Goal: Information Seeking & Learning: Learn about a topic

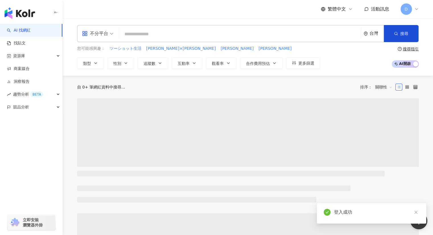
click at [151, 34] on input "search" at bounding box center [239, 34] width 237 height 11
type input "******"
click at [392, 36] on button "搜尋" at bounding box center [401, 33] width 35 height 17
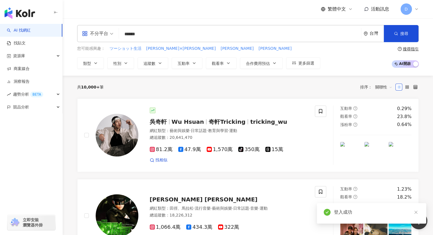
click at [205, 39] on input "******" at bounding box center [239, 34] width 237 height 11
click at [206, 36] on input "******" at bounding box center [239, 34] width 237 height 11
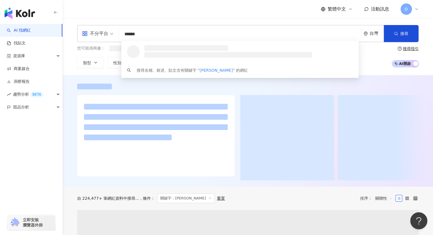
click at [146, 32] on input "******" at bounding box center [239, 34] width 237 height 11
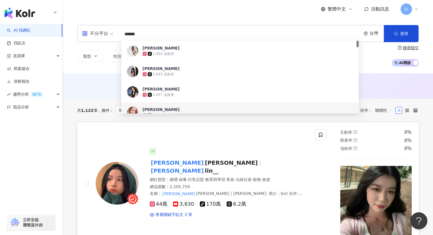
click at [195, 166] on mark "joanne" at bounding box center [177, 170] width 55 height 9
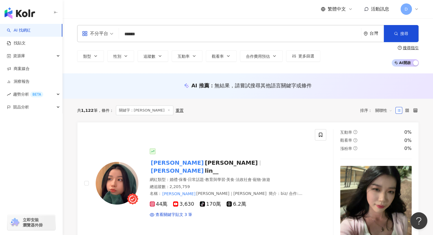
drag, startPoint x: 148, startPoint y: 36, endPoint x: 87, endPoint y: 34, distance: 60.7
click at [87, 34] on div "不分平台 ****** 台灣 搜尋 fea25665-d1ef-4c85-b0cc-04c388cd8875 5ffbdb93-910f-438f-861c-…" at bounding box center [248, 33] width 342 height 17
paste input "***"
type input "***"
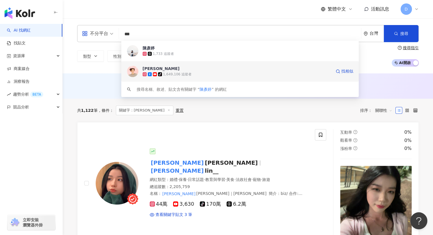
click at [180, 71] on span "陳彥婷 tiffany" at bounding box center [237, 69] width 189 height 6
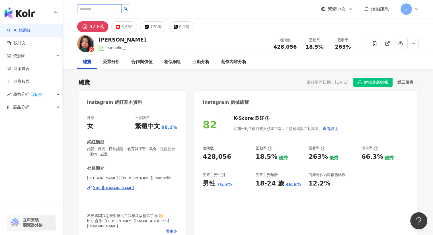
click at [120, 14] on div "繁體中文 活動訊息 D" at bounding box center [248, 9] width 342 height 18
click at [122, 9] on input "search" at bounding box center [99, 8] width 44 height 9
paste input "**********"
type input "**********"
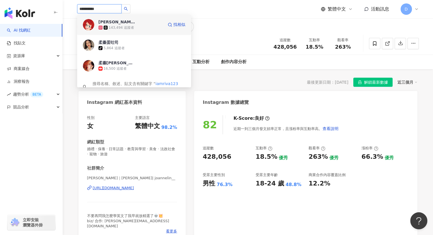
click at [115, 26] on div "143,494 追蹤者" at bounding box center [121, 27] width 25 height 5
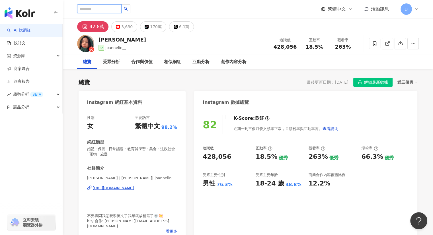
paste input "*****"
type input "*****"
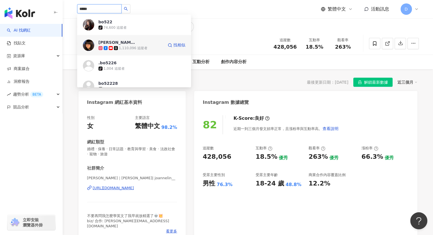
click at [130, 48] on div "1,110,096 追蹤者" at bounding box center [133, 48] width 29 height 5
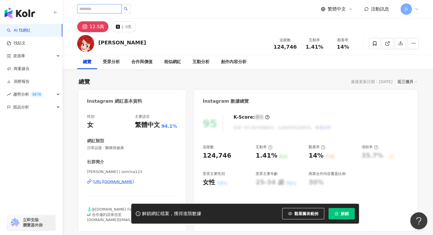
click at [122, 11] on input "search" at bounding box center [99, 8] width 44 height 9
drag, startPoint x: 109, startPoint y: 46, endPoint x: 100, endPoint y: 46, distance: 8.8
click at [100, 46] on div "柔蓁 追蹤數 124,746 互動率 1.41% 觀看率 14%" at bounding box center [248, 43] width 364 height 22
copy div "柔蓁"
click at [100, 13] on div at bounding box center [103, 9] width 53 height 10
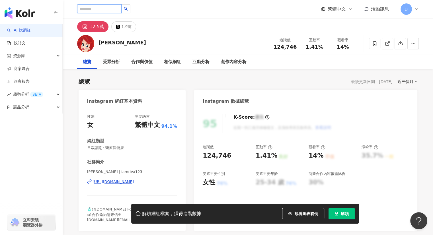
click at [102, 11] on input "search" at bounding box center [99, 8] width 44 height 9
paste input "**"
type input "**"
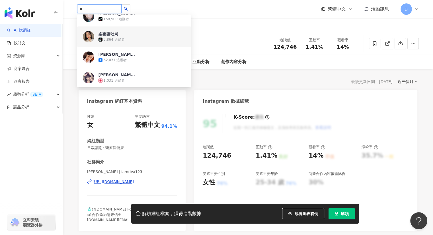
scroll to position [85, 0]
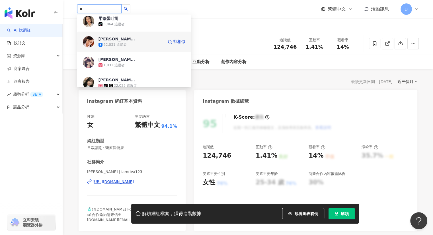
click at [114, 48] on div "李柔蓁（柔柔） 62,031 追蹤者 找相似" at bounding box center [134, 42] width 114 height 20
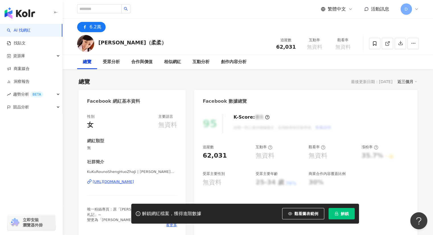
click at [109, 47] on div "李柔蓁（柔柔）" at bounding box center [132, 43] width 68 height 9
click at [97, 180] on div "https://www.facebook.com/128336087331852" at bounding box center [113, 181] width 41 height 5
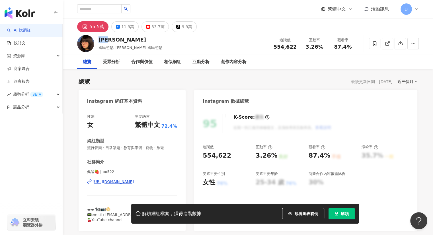
drag, startPoint x: 116, startPoint y: 42, endPoint x: 100, endPoint y: 42, distance: 16.2
click at [100, 42] on div "[PERSON_NAME]" at bounding box center [130, 39] width 64 height 7
copy div "[PERSON_NAME]"
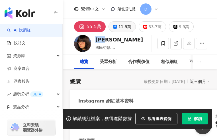
click at [122, 26] on div "11.9萬" at bounding box center [124, 27] width 13 height 8
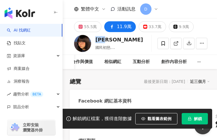
click at [197, 118] on span "解鎖" at bounding box center [198, 119] width 8 height 5
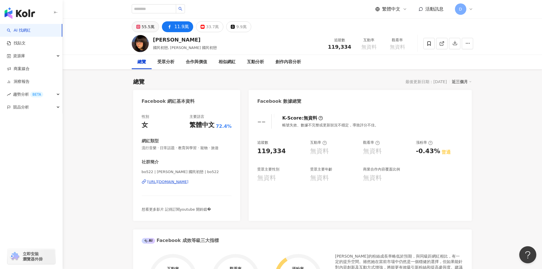
click at [151, 31] on button "55.5萬" at bounding box center [145, 26] width 27 height 11
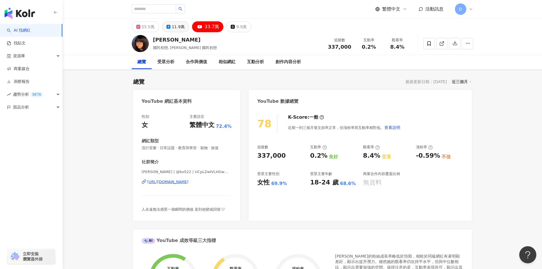
click at [173, 27] on div "11.9萬" at bounding box center [178, 27] width 13 height 8
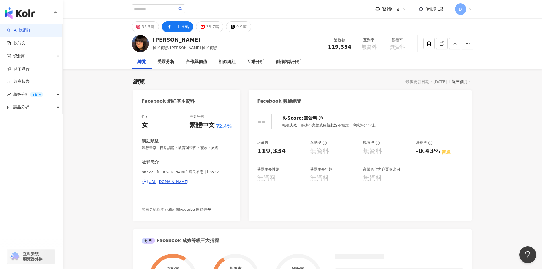
click at [189, 183] on div "https://www.facebook.com/394646957542270" at bounding box center [167, 181] width 41 height 5
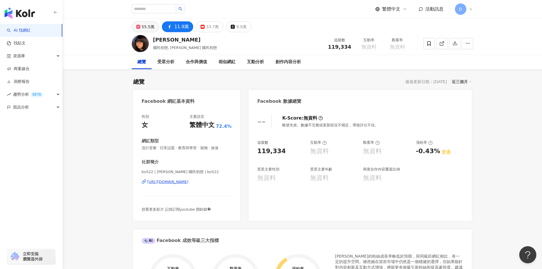
click at [145, 28] on div "55.5萬" at bounding box center [148, 27] width 13 height 8
click at [211, 178] on div "bo522 | 江佩諭 國民初戀 | bo522 https://www.facebook.com/394646957542270" at bounding box center [187, 185] width 90 height 33
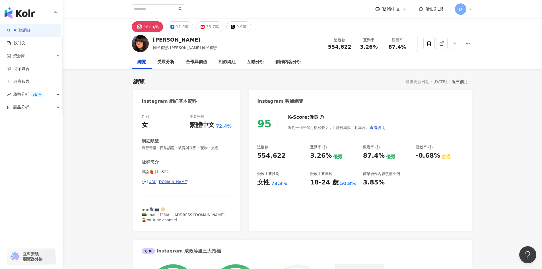
click at [171, 180] on div "https://www.instagram.com/bo522/" at bounding box center [167, 181] width 41 height 5
click at [208, 24] on div "33.7萬" at bounding box center [212, 27] width 13 height 8
click at [209, 31] on button "33.7萬" at bounding box center [209, 26] width 27 height 11
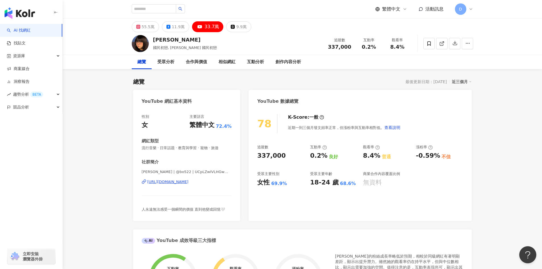
click at [184, 182] on div "https://www.youtube.com/channel/UCpLZwIVLHGwmffU3ciWZF5Q" at bounding box center [167, 181] width 41 height 5
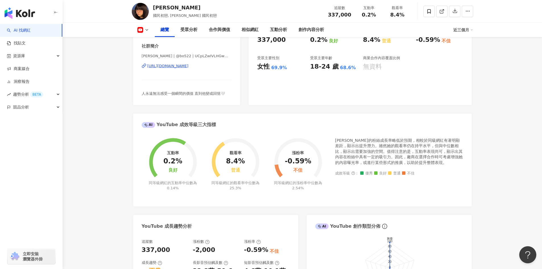
scroll to position [171, 0]
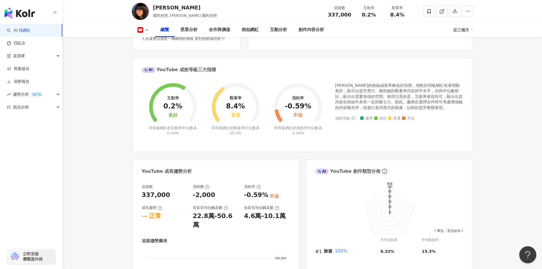
click at [188, 208] on div "追蹤數 337,000 漲粉數 -2,000 漲粉率 -0.59% 不佳 成長趨勢 正常 長影音預估觸及數 22.8萬-50.6萬 短影音預估觸及數 4.6萬…" at bounding box center [216, 206] width 148 height 45
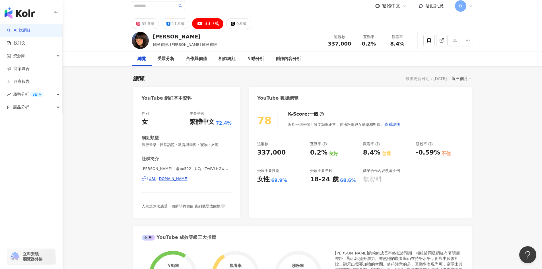
scroll to position [0, 0]
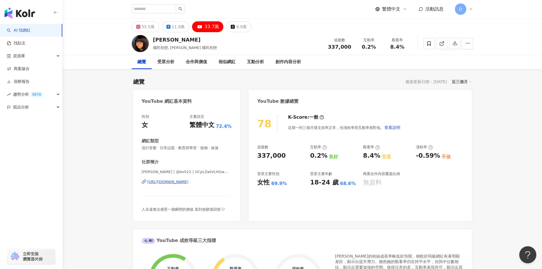
click at [172, 206] on div "社群簡介 江佩諭 | @bo522 | UCpLZwIVLHGwmffU3ciWZF5Q https://www.youtube.com/channel/UC…" at bounding box center [187, 185] width 90 height 53
click at [130, 25] on div "55.5萬 11.9萬 33.7萬 9.9萬" at bounding box center [302, 26] width 364 height 14
click at [140, 25] on button "55.5萬" at bounding box center [145, 26] width 27 height 11
click at [176, 183] on div "https://www.youtube.com/channel/UCpLZwIVLHGwmffU3ciWZF5Q" at bounding box center [167, 181] width 41 height 5
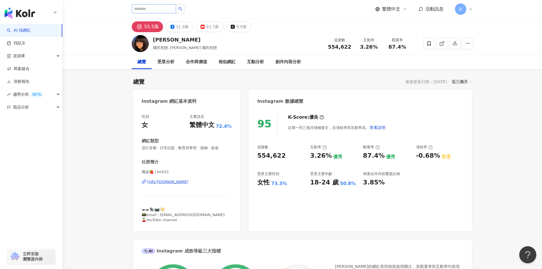
click at [152, 3] on div "繁體中文 活動訊息 D" at bounding box center [303, 9] width 342 height 18
click at [153, 7] on input "search" at bounding box center [154, 8] width 44 height 9
click at [153, 8] on input "search" at bounding box center [154, 8] width 44 height 9
paste input "**"
type input "**"
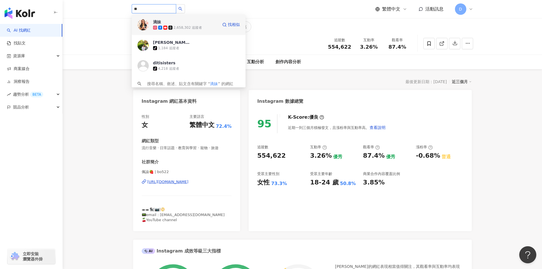
click at [187, 29] on div "2,658,302 追蹤者" at bounding box center [188, 27] width 29 height 5
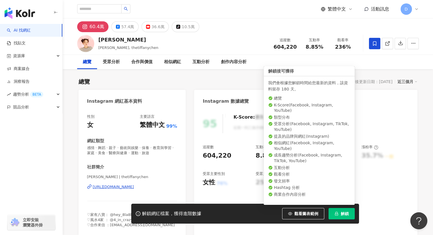
click at [347, 213] on span "解鎖" at bounding box center [345, 214] width 8 height 5
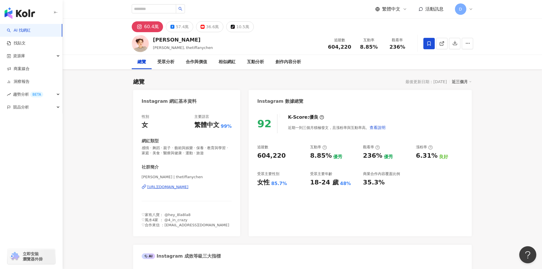
click at [173, 187] on div "https://www.instagram.com/thetiffanychen/" at bounding box center [167, 186] width 41 height 5
click at [180, 31] on button "57.4萬" at bounding box center [179, 26] width 27 height 11
click at [176, 25] on div "57.4萬" at bounding box center [182, 27] width 13 height 8
click at [177, 26] on div "57.4萬" at bounding box center [182, 27] width 13 height 8
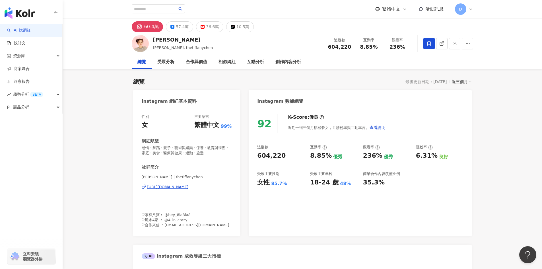
drag, startPoint x: 175, startPoint y: 25, endPoint x: 147, endPoint y: 28, distance: 28.3
click at [174, 25] on button "57.4萬" at bounding box center [179, 26] width 27 height 11
click at [176, 23] on div "57.4萬" at bounding box center [182, 27] width 13 height 8
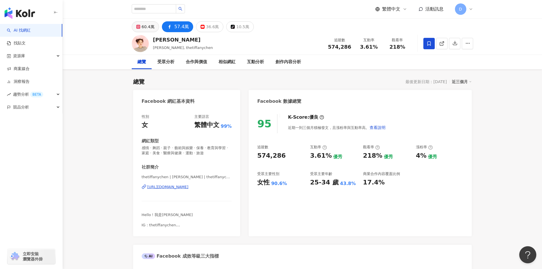
click at [147, 28] on div "60.4萬" at bounding box center [148, 27] width 13 height 8
click at [147, 27] on div "60.4萬" at bounding box center [148, 27] width 13 height 8
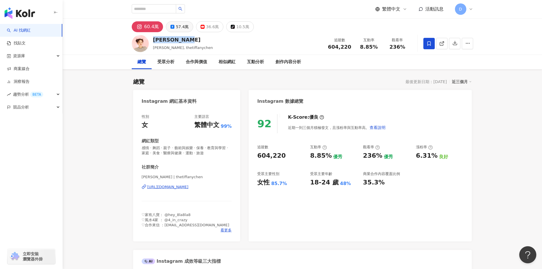
click at [178, 26] on div "57.4萬" at bounding box center [182, 27] width 13 height 8
click at [180, 27] on div "57.4萬" at bounding box center [182, 27] width 13 height 8
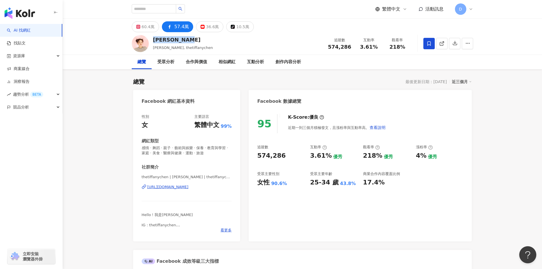
click at [189, 188] on div "https://www.facebook.com/916099825197791" at bounding box center [167, 186] width 41 height 5
click at [198, 26] on button "36.6萬" at bounding box center [209, 26] width 27 height 11
click at [206, 27] on div "36.6萬" at bounding box center [212, 27] width 13 height 8
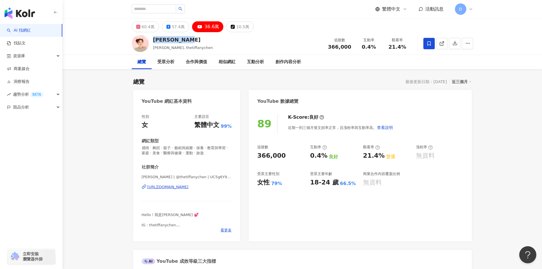
drag, startPoint x: 163, startPoint y: 187, endPoint x: 159, endPoint y: 178, distance: 9.9
click at [163, 187] on div "https://www.youtube.com/channel/UC5g6Y9boEjLQEFCQckpNOnw" at bounding box center [167, 186] width 41 height 5
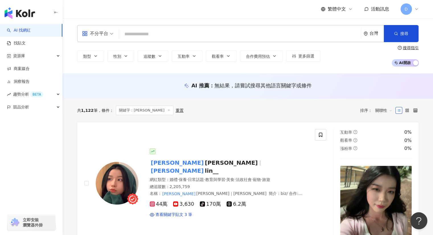
click at [137, 35] on input "search" at bounding box center [239, 34] width 237 height 11
type input "**********"
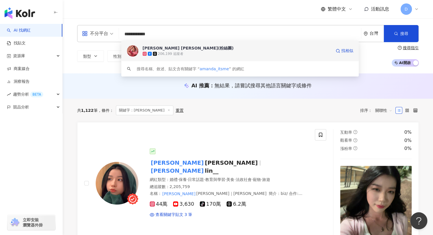
click at [161, 53] on div "206,199 追蹤者" at bounding box center [170, 54] width 25 height 5
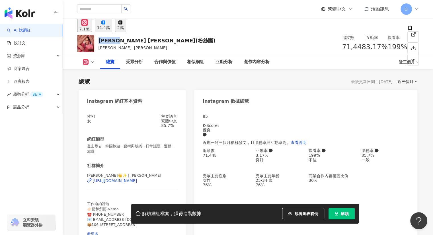
drag, startPoint x: 100, startPoint y: 40, endPoint x: 119, endPoint y: 40, distance: 18.8
click at [119, 40] on div "Amanda 劉紀範 (粉絲團) 劉紀範, Amanda 追蹤數 71,448 互動率 3.17% 觀看率 199%" at bounding box center [248, 43] width 364 height 22
copy div "Amanda"
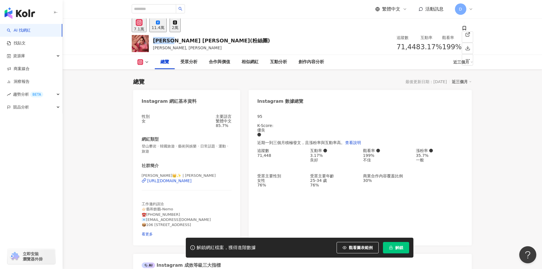
drag, startPoint x: 175, startPoint y: 25, endPoint x: 178, endPoint y: 35, distance: 10.2
click at [165, 25] on div "11.4萬" at bounding box center [158, 27] width 13 height 5
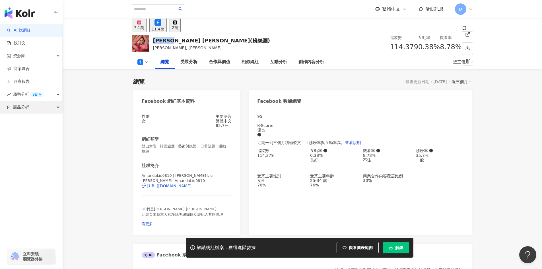
click at [393, 235] on icon "lock" at bounding box center [390, 248] width 3 height 4
